Goal: Find specific page/section: Find specific page/section

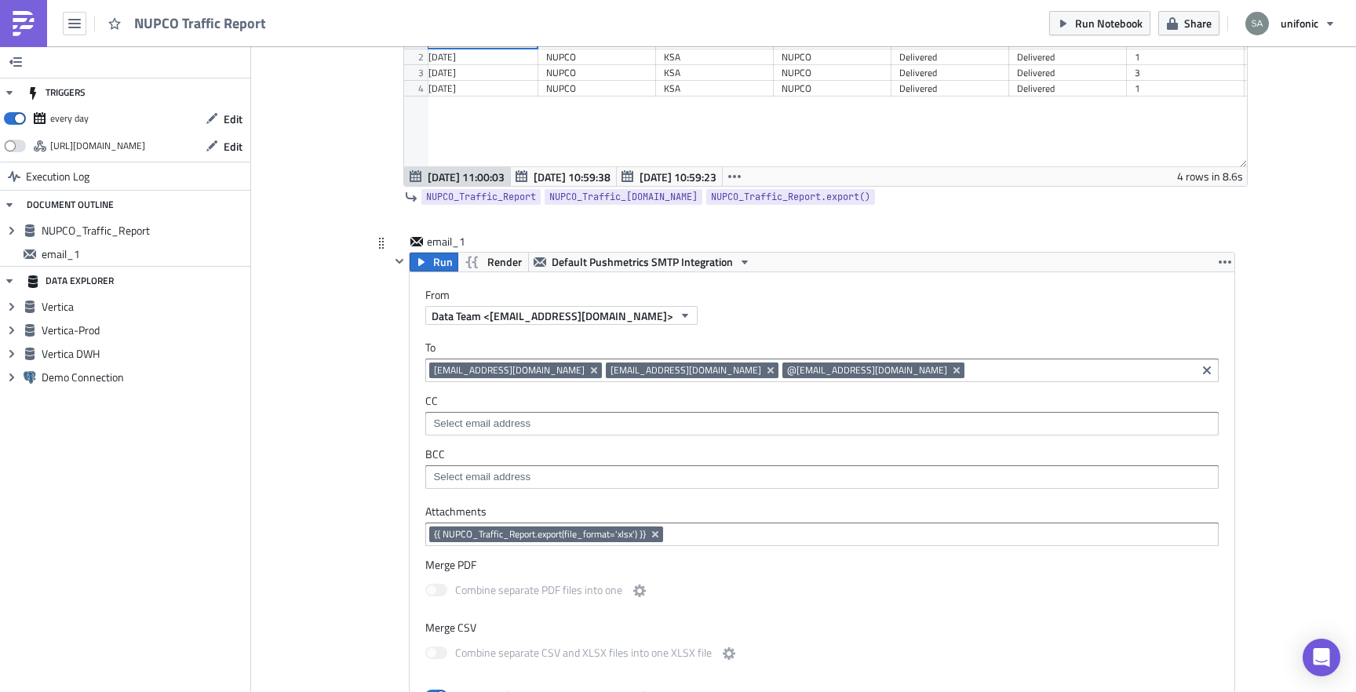
scroll to position [403, 0]
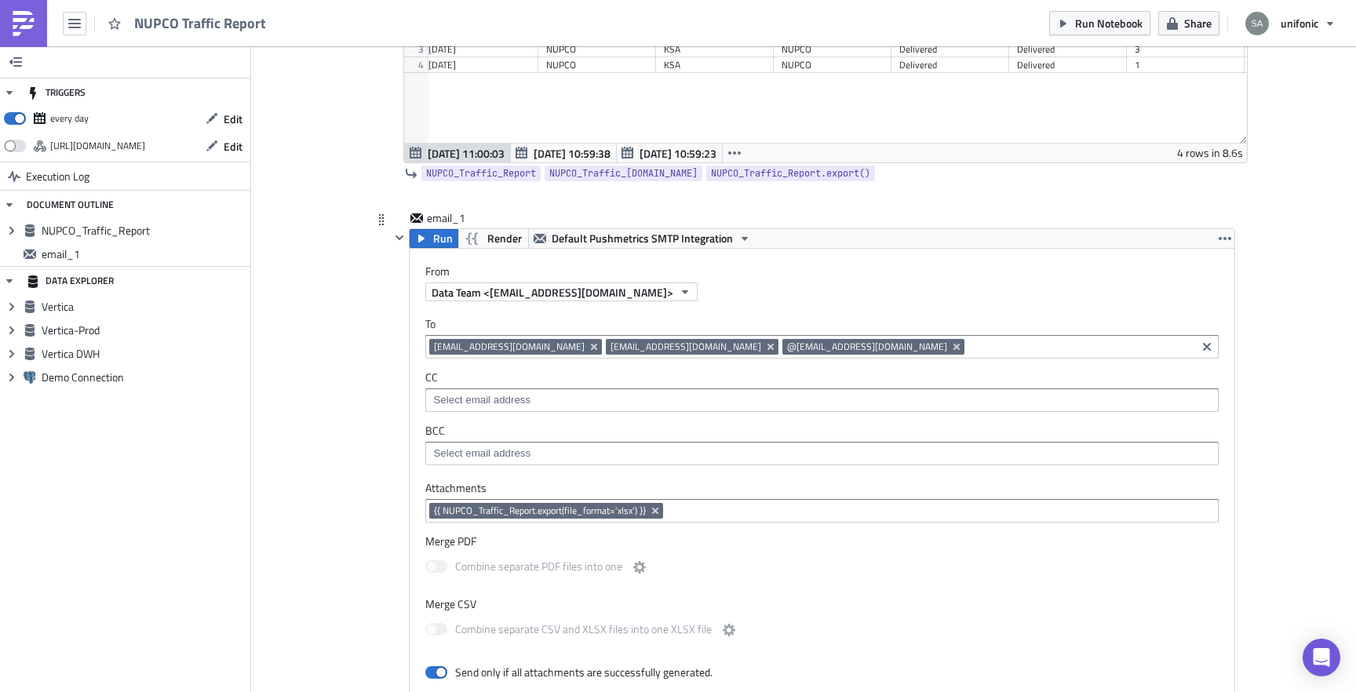
click at [968, 344] on input at bounding box center [1080, 347] width 224 height 16
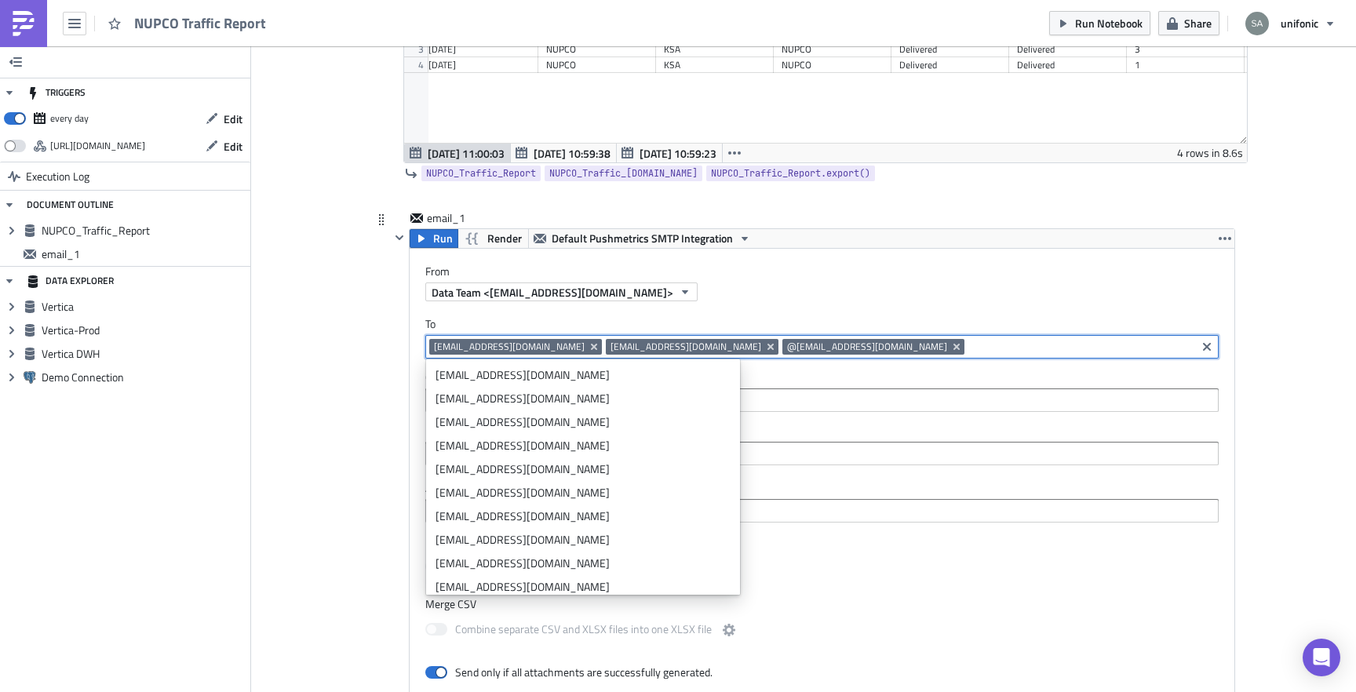
click at [968, 346] on input at bounding box center [1080, 347] width 224 height 16
click at [357, 257] on div "Execution Log NUPCO Traffic Report NUPCO Traffic Report Run Render Vertica and …" at bounding box center [803, 412] width 895 height 1488
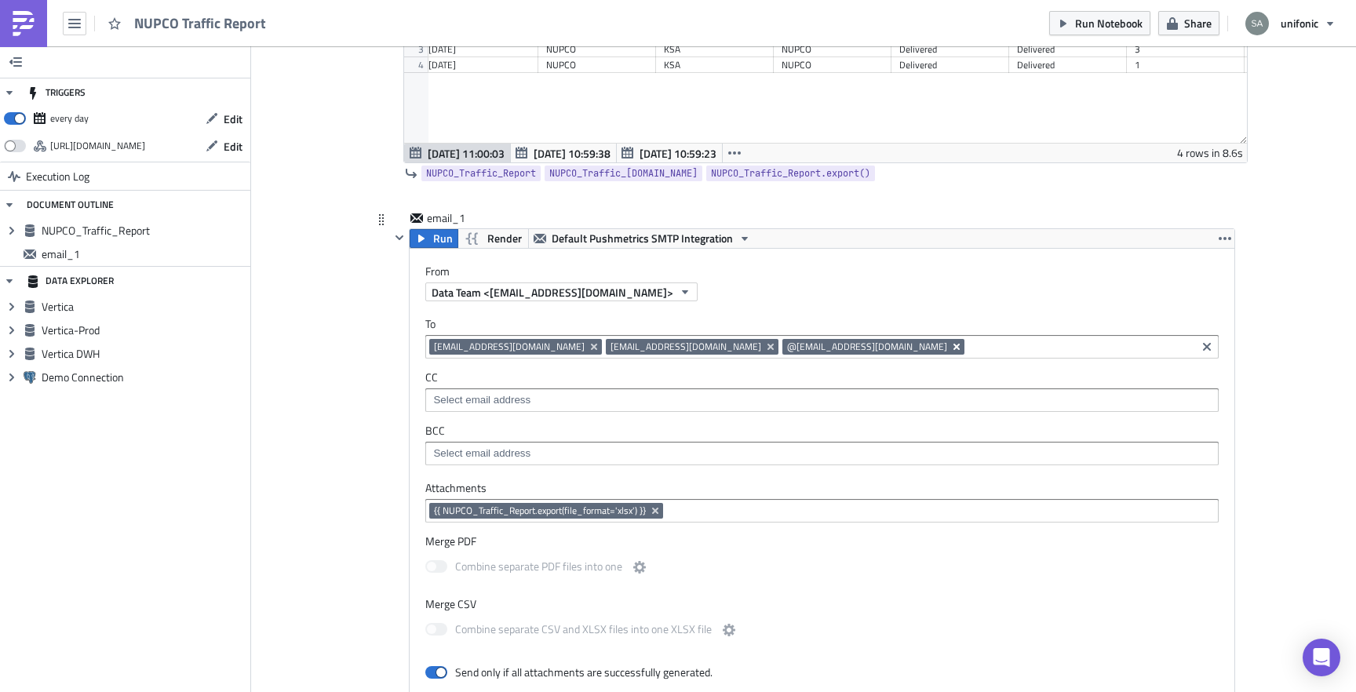
click at [950, 351] on icon "Remove Tag" at bounding box center [956, 347] width 13 height 13
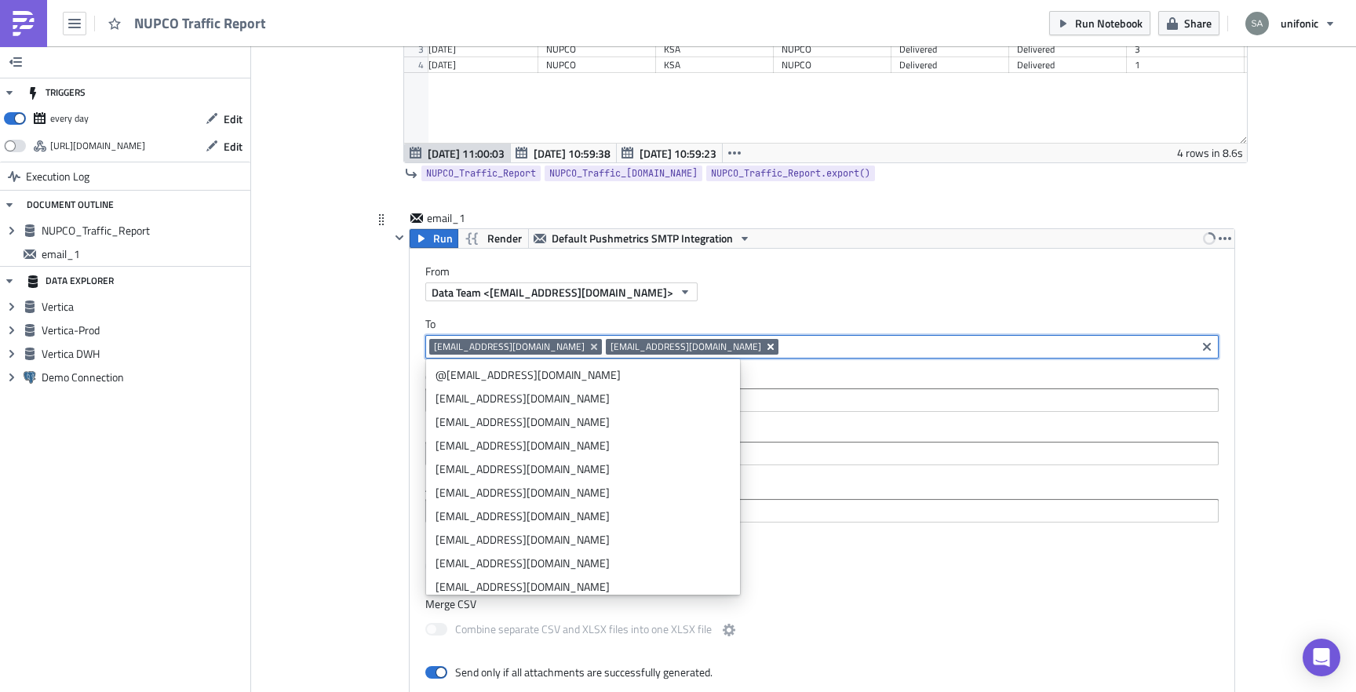
click at [764, 352] on icon "Remove Tag" at bounding box center [770, 347] width 13 height 13
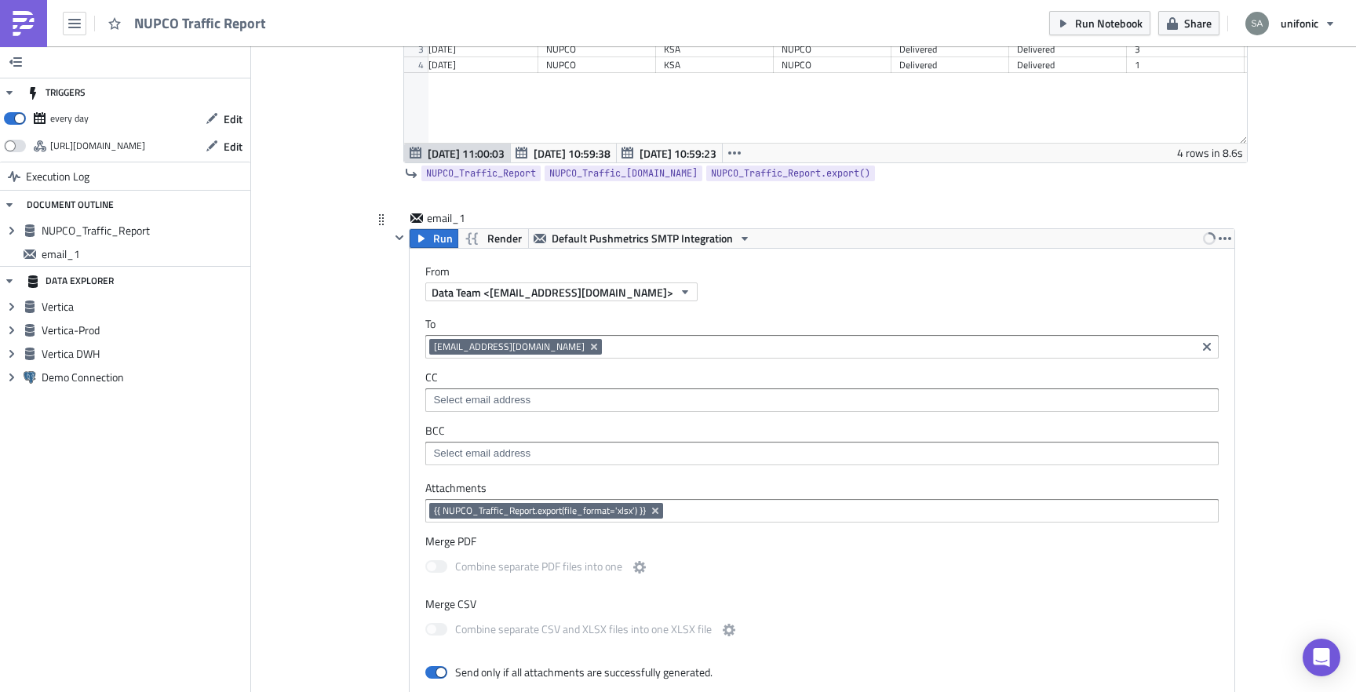
click at [366, 354] on div "Execution Log NUPCO Traffic Report NUPCO Traffic Report Run Render Vertica and …" at bounding box center [803, 412] width 895 height 1488
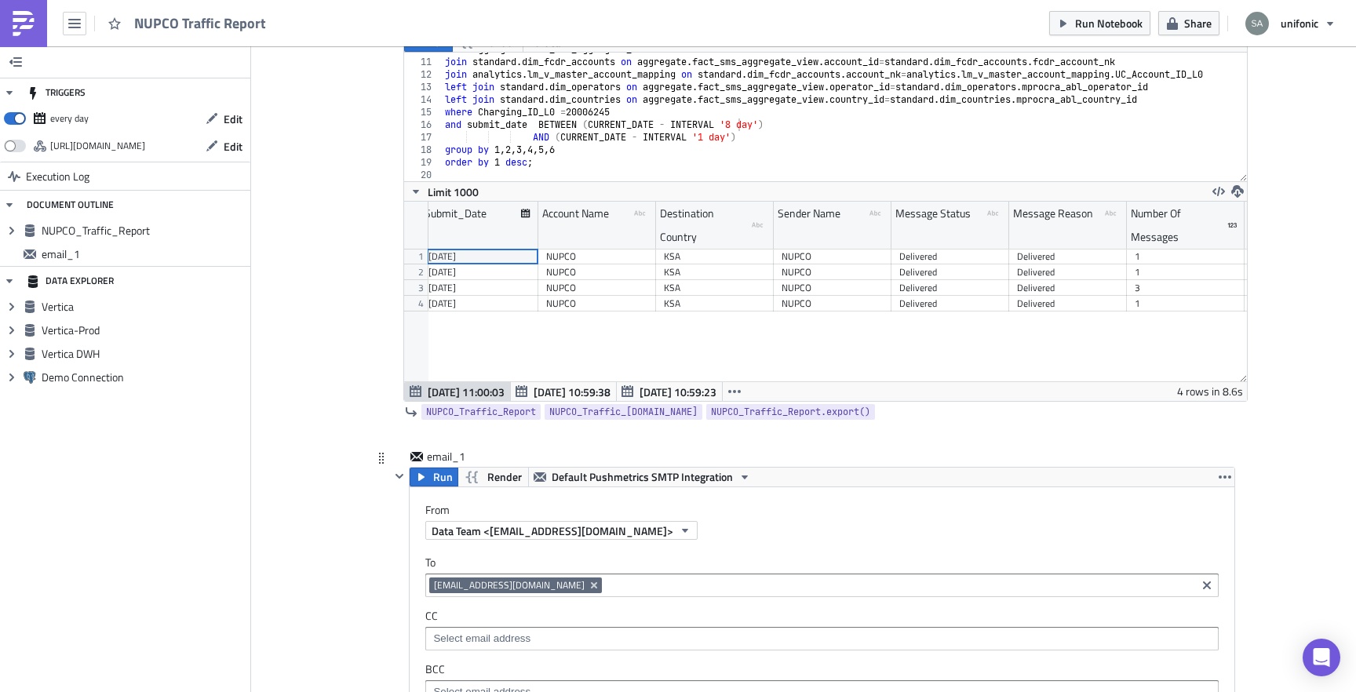
scroll to position [0, 0]
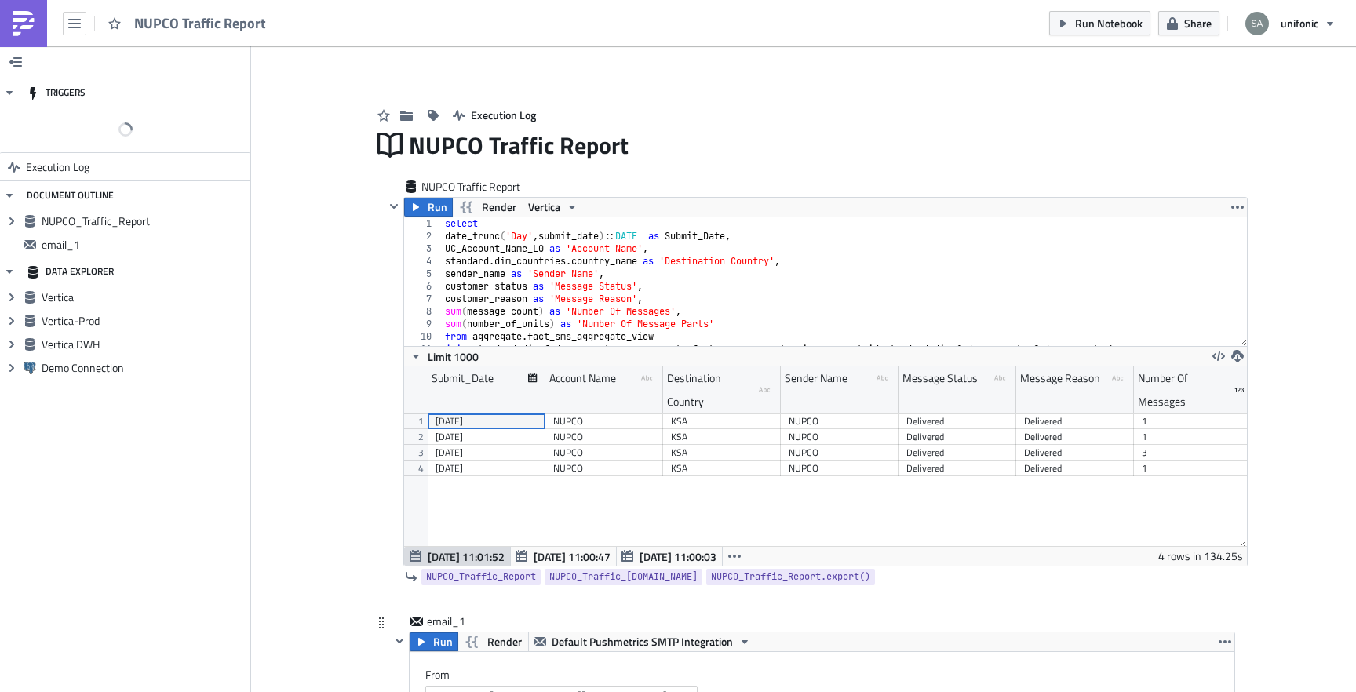
scroll to position [180, 843]
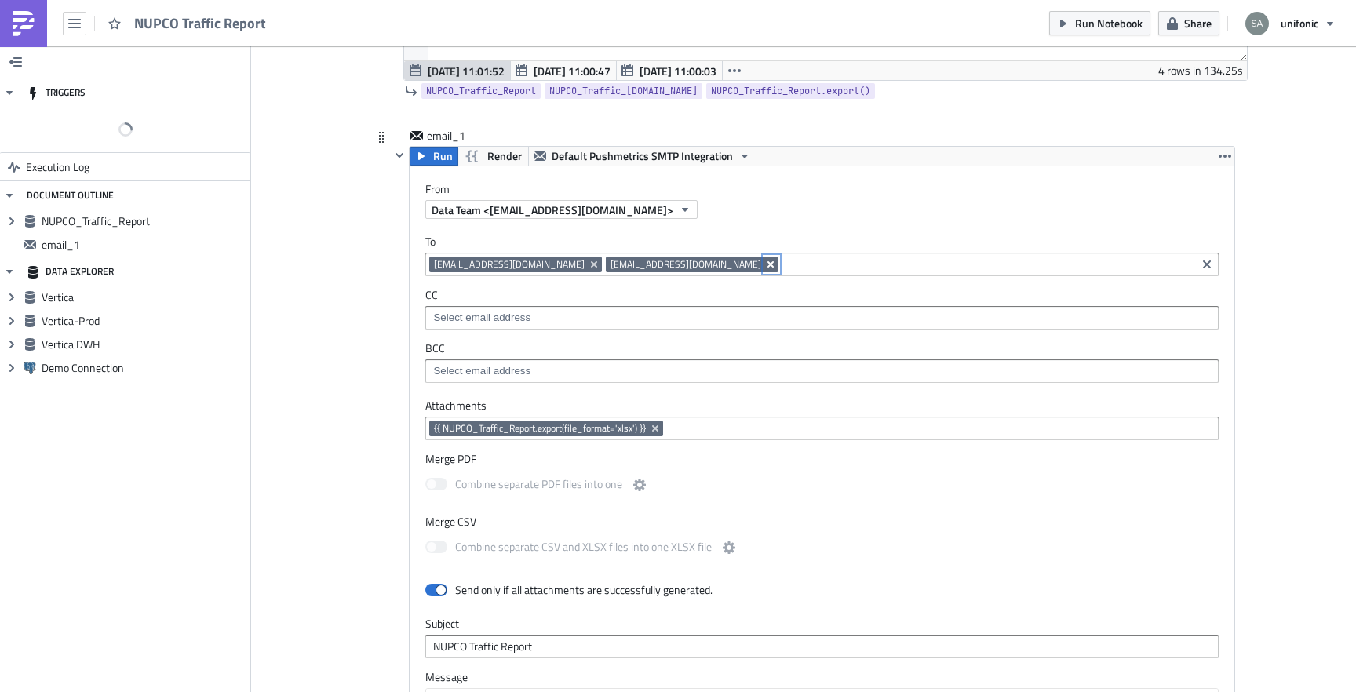
click at [764, 268] on icon "Remove Tag" at bounding box center [770, 264] width 13 height 13
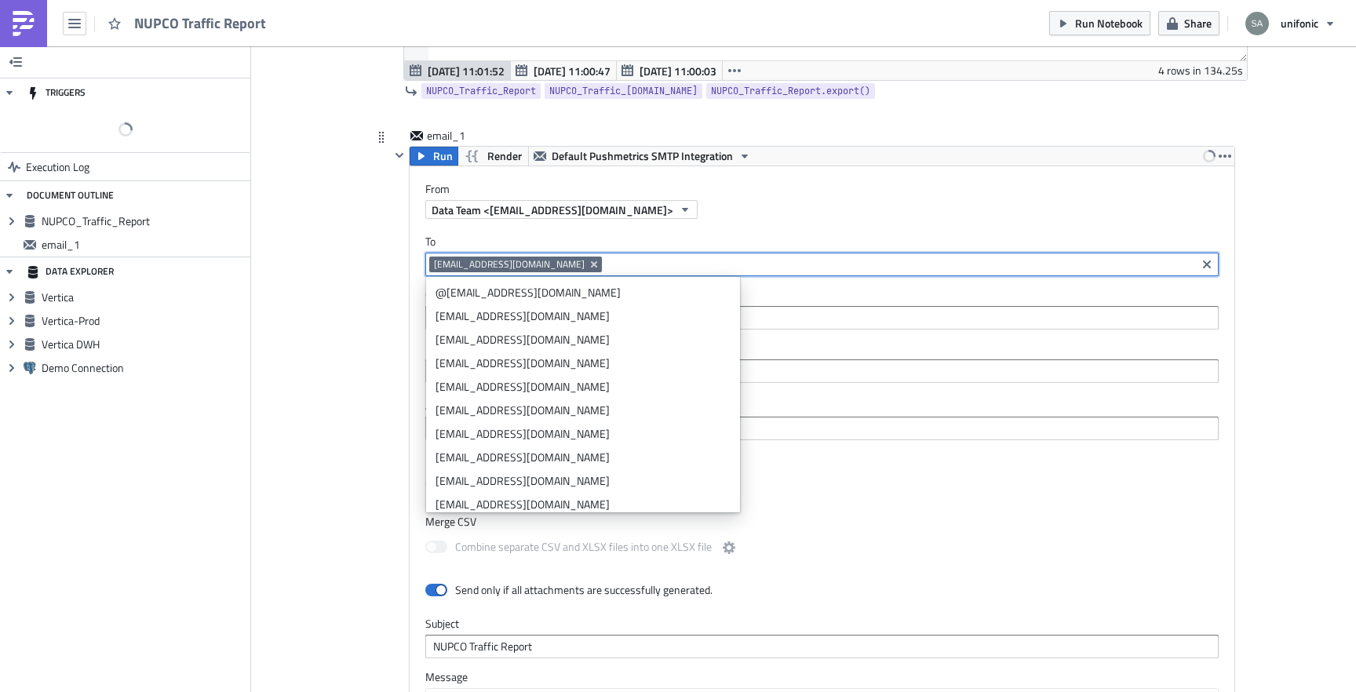
click at [373, 329] on div "email_1 Run Render Default Pushmetrics SMTP Integration From Data Team <do-not-…" at bounding box center [803, 575] width 863 height 894
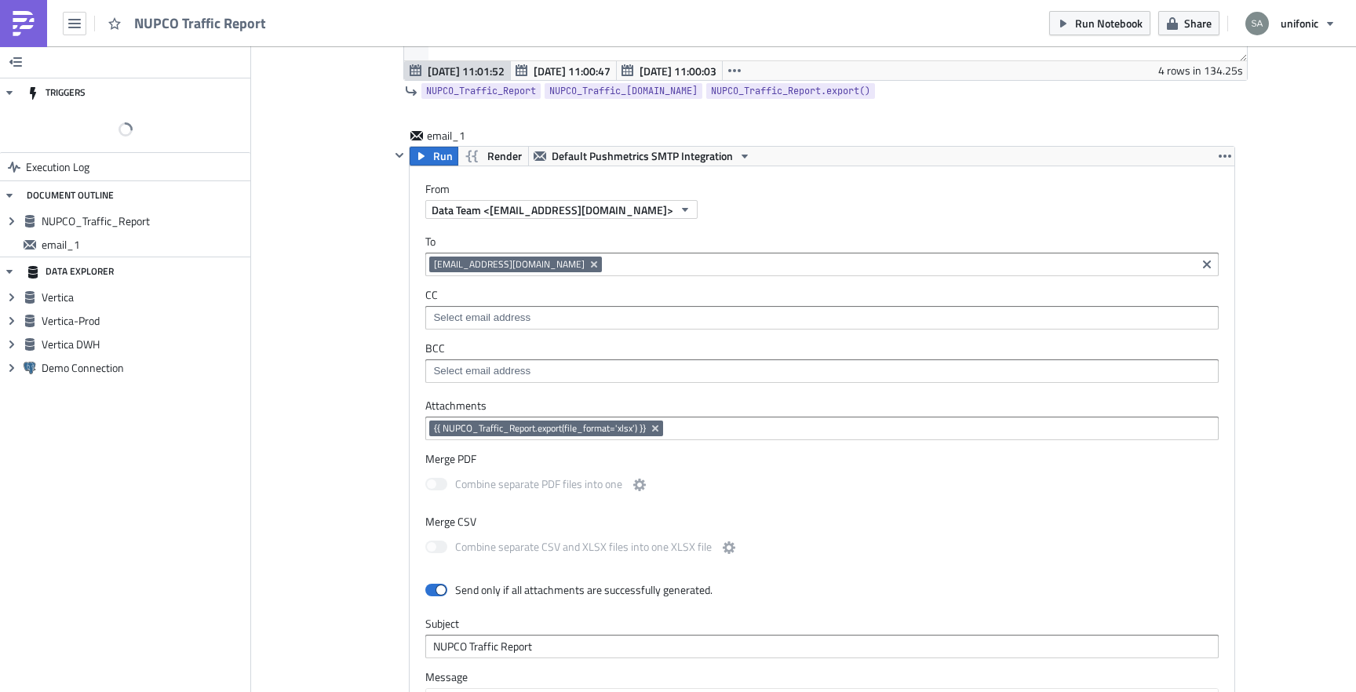
scroll to position [0, 0]
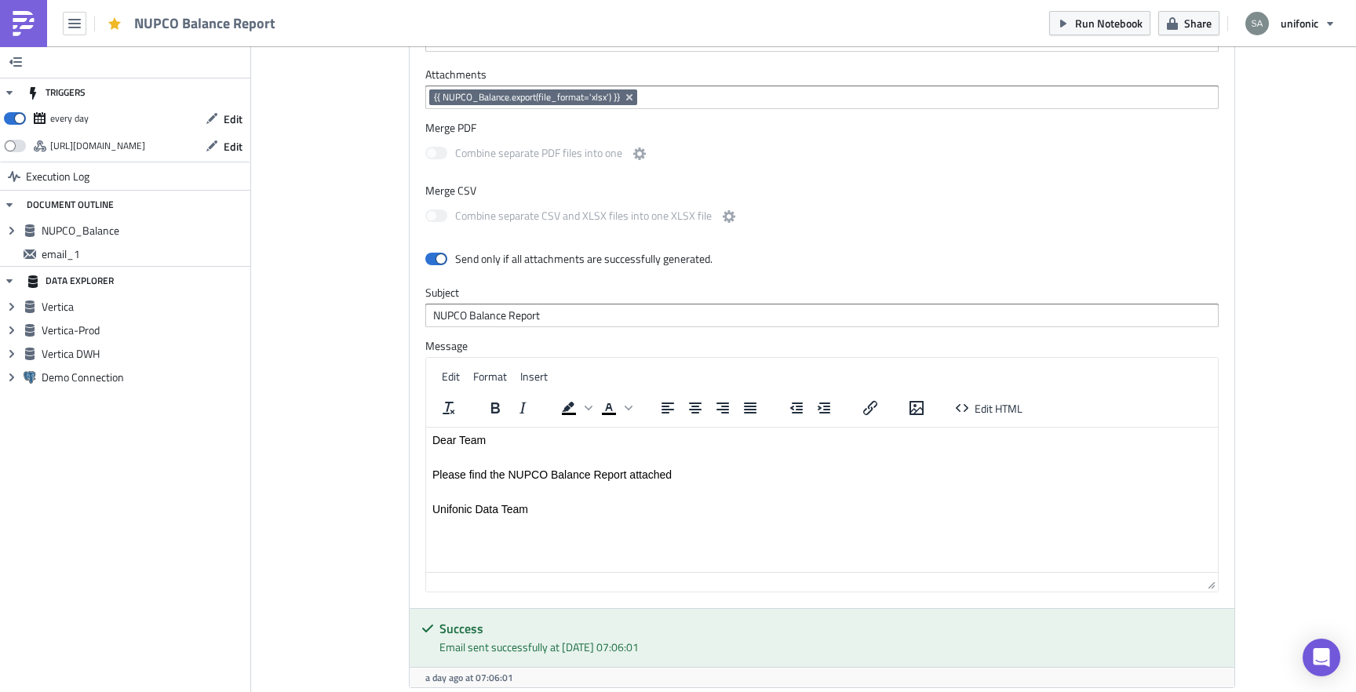
scroll to position [946, 0]
